Goal: Task Accomplishment & Management: Manage account settings

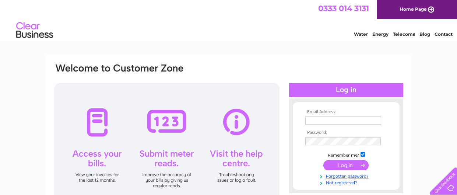
type input "[EMAIL_ADDRESS][DOMAIN_NAME]"
click at [346, 163] on input "submit" at bounding box center [345, 165] width 45 height 10
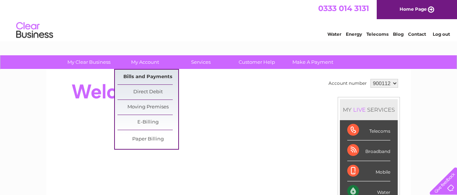
click at [144, 73] on link "Bills and Payments" at bounding box center [147, 77] width 61 height 15
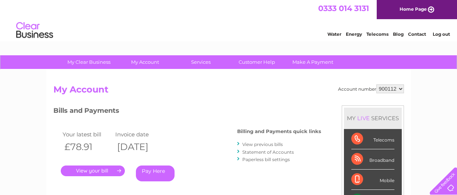
click at [438, 35] on link "Log out" at bounding box center [440, 34] width 17 height 6
